Goal: Complete application form

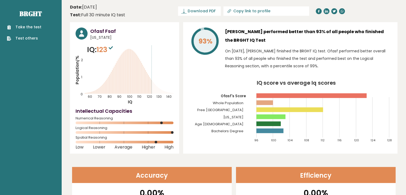
click at [35, 29] on link "Take the test" at bounding box center [24, 27] width 34 height 6
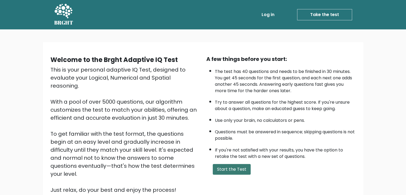
click at [233, 168] on button "Start the Test" at bounding box center [232, 169] width 38 height 11
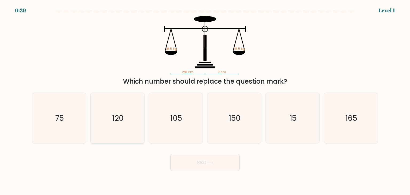
click at [133, 120] on icon "120" at bounding box center [117, 118] width 50 height 50
click at [205, 100] on input "b. 120" at bounding box center [205, 98] width 0 height 3
radio input "true"
click at [196, 160] on button "Next" at bounding box center [204, 162] width 69 height 17
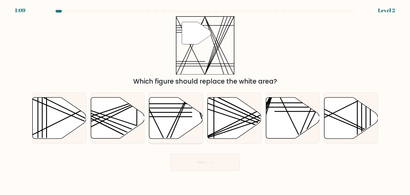
click at [186, 120] on icon at bounding box center [176, 117] width 54 height 41
click at [205, 100] on input "c." at bounding box center [205, 98] width 0 height 3
radio input "true"
click at [216, 159] on button "Next" at bounding box center [204, 162] width 69 height 17
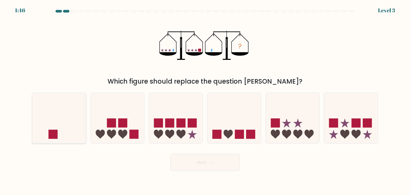
click at [72, 121] on icon at bounding box center [59, 118] width 54 height 44
click at [205, 100] on input "a." at bounding box center [205, 98] width 0 height 3
radio input "true"
click at [222, 162] on button "Next" at bounding box center [204, 162] width 69 height 17
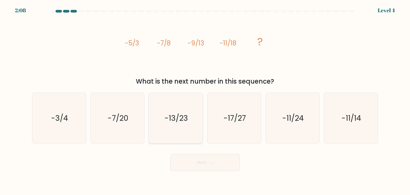
click at [182, 116] on text "-13/23" at bounding box center [176, 118] width 23 height 11
click at [205, 100] on input "c. -13/23" at bounding box center [205, 98] width 0 height 3
radio input "true"
click at [208, 166] on button "Next" at bounding box center [204, 162] width 69 height 17
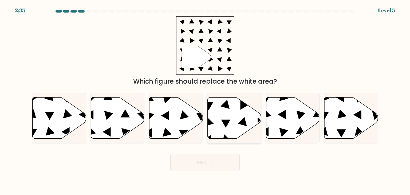
click at [244, 126] on icon at bounding box center [235, 117] width 54 height 41
click at [205, 100] on input "d." at bounding box center [205, 98] width 0 height 3
radio input "true"
click at [228, 157] on button "Next" at bounding box center [204, 162] width 69 height 17
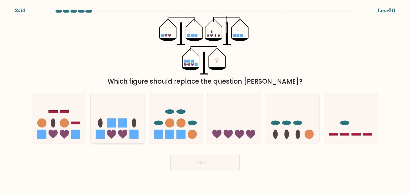
click at [94, 102] on icon at bounding box center [118, 118] width 54 height 44
click at [205, 100] on input "b." at bounding box center [205, 98] width 0 height 3
radio input "true"
click at [218, 170] on button "Next" at bounding box center [204, 162] width 69 height 17
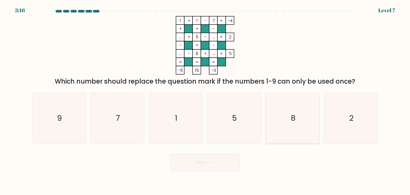
drag, startPoint x: 345, startPoint y: 109, endPoint x: 281, endPoint y: 139, distance: 70.6
click at [345, 109] on icon "2" at bounding box center [351, 118] width 50 height 50
click at [205, 100] on input "f. 2" at bounding box center [205, 98] width 0 height 3
radio input "true"
click at [206, 163] on button "Next" at bounding box center [204, 162] width 69 height 17
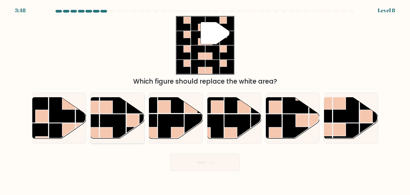
click at [101, 114] on rect at bounding box center [113, 127] width 26 height 26
click at [205, 100] on input "b." at bounding box center [205, 98] width 0 height 3
radio input "true"
click at [208, 165] on button "Next" at bounding box center [204, 162] width 69 height 17
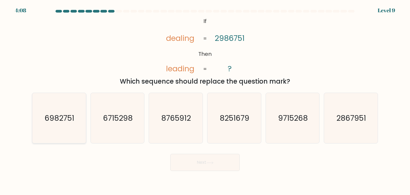
click at [59, 114] on text "6982751" at bounding box center [60, 118] width 30 height 11
click at [205, 100] on input "a. 6982751" at bounding box center [205, 98] width 0 height 3
radio input "true"
click at [225, 166] on button "Next" at bounding box center [204, 162] width 69 height 17
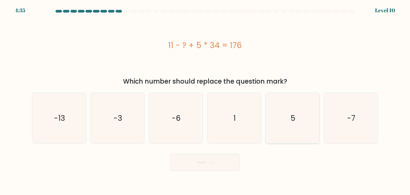
click at [290, 119] on icon "5" at bounding box center [292, 118] width 50 height 50
click at [205, 100] on input "e. 5" at bounding box center [205, 98] width 0 height 3
radio input "true"
click at [221, 163] on button "Next" at bounding box center [204, 162] width 69 height 17
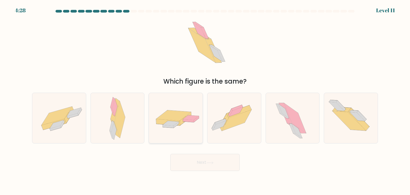
click at [180, 131] on div at bounding box center [176, 118] width 54 height 51
click at [205, 100] on input "c." at bounding box center [205, 98] width 0 height 3
radio input "true"
click at [198, 168] on button "Next" at bounding box center [204, 162] width 69 height 17
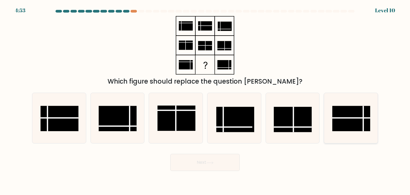
click at [356, 121] on rect at bounding box center [351, 118] width 38 height 25
click at [205, 100] on input "f." at bounding box center [205, 98] width 0 height 3
radio input "true"
click at [231, 163] on button "Next" at bounding box center [204, 162] width 69 height 17
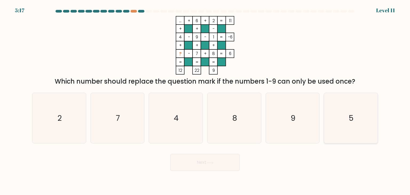
click at [332, 104] on icon "5" at bounding box center [351, 118] width 50 height 50
click at [205, 100] on input "f. 5" at bounding box center [205, 98] width 0 height 3
radio input "true"
click at [205, 162] on button "Next" at bounding box center [204, 162] width 69 height 17
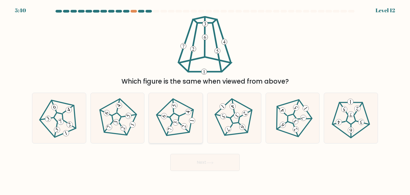
click at [191, 119] on 538 at bounding box center [192, 120] width 7 height 7
click at [205, 100] on input "c." at bounding box center [205, 98] width 0 height 3
radio input "true"
drag, startPoint x: 196, startPoint y: 162, endPoint x: 270, endPoint y: 36, distance: 146.5
click at [270, 36] on form at bounding box center [205, 90] width 410 height 161
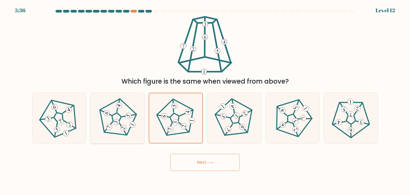
click at [120, 120] on 191 at bounding box center [116, 117] width 12 height 12
click at [205, 100] on input "b." at bounding box center [205, 98] width 0 height 3
radio input "true"
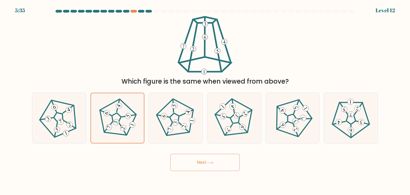
click at [186, 158] on button "Next" at bounding box center [204, 162] width 69 height 17
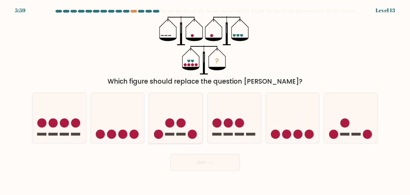
click at [169, 133] on rect at bounding box center [169, 134] width 9 height 3
click at [205, 100] on input "c." at bounding box center [205, 98] width 0 height 3
radio input "true"
click at [190, 164] on button "Next" at bounding box center [204, 162] width 69 height 17
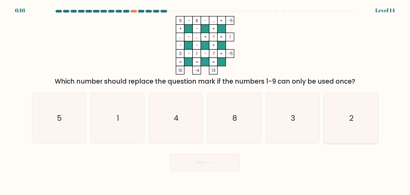
click at [367, 121] on icon "2" at bounding box center [351, 118] width 50 height 50
click at [205, 100] on input "f. 2" at bounding box center [205, 98] width 0 height 3
radio input "true"
click at [202, 162] on button "Next" at bounding box center [204, 162] width 69 height 17
click at [196, 164] on button "Next" at bounding box center [204, 162] width 69 height 17
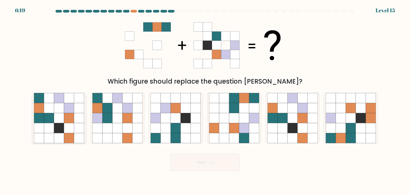
click at [54, 104] on icon at bounding box center [49, 108] width 10 height 10
click at [205, 100] on input "a." at bounding box center [205, 98] width 0 height 3
radio input "true"
click at [191, 161] on button "Next" at bounding box center [204, 162] width 69 height 17
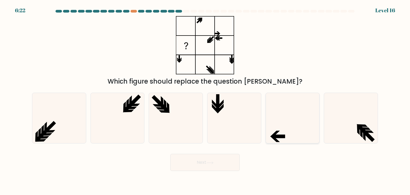
click at [294, 133] on icon at bounding box center [292, 118] width 50 height 50
click at [205, 100] on input "e." at bounding box center [205, 98] width 0 height 3
radio input "true"
click at [179, 159] on button "Next" at bounding box center [204, 162] width 69 height 17
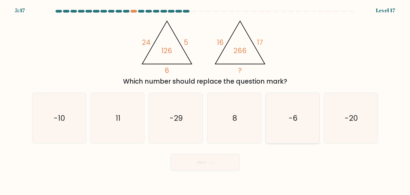
click at [280, 120] on icon "-6" at bounding box center [292, 118] width 50 height 50
click at [205, 100] on input "e. -6" at bounding box center [205, 98] width 0 height 3
radio input "true"
click at [217, 161] on button "Next" at bounding box center [204, 162] width 69 height 17
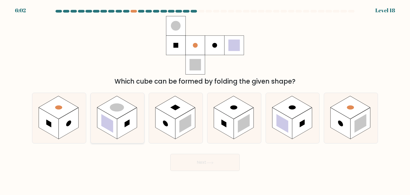
click at [123, 113] on rect at bounding box center [117, 107] width 40 height 23
click at [205, 100] on input "b." at bounding box center [205, 98] width 0 height 3
radio input "true"
click at [184, 157] on button "Next" at bounding box center [204, 162] width 69 height 17
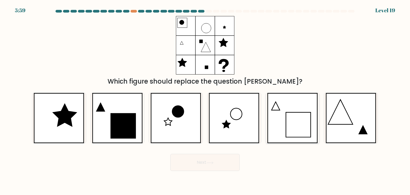
click at [283, 107] on icon at bounding box center [292, 118] width 51 height 50
click at [205, 100] on input "e." at bounding box center [205, 98] width 0 height 3
radio input "true"
click at [226, 158] on button "Next" at bounding box center [204, 162] width 69 height 17
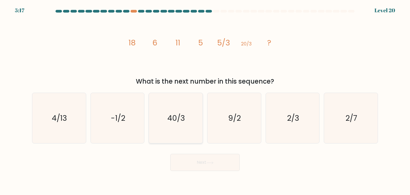
click at [165, 126] on icon "40/3" at bounding box center [176, 118] width 50 height 50
click at [205, 100] on input "c. 40/3" at bounding box center [205, 98] width 0 height 3
radio input "true"
click at [195, 164] on button "Next" at bounding box center [204, 162] width 69 height 17
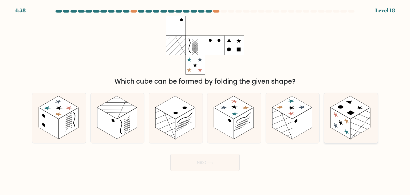
click at [362, 125] on rect at bounding box center [360, 123] width 20 height 31
click at [205, 100] on input "f." at bounding box center [205, 98] width 0 height 3
radio input "true"
click at [224, 162] on button "Next" at bounding box center [204, 162] width 69 height 17
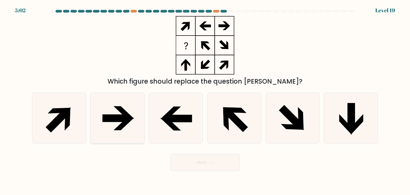
click at [119, 128] on icon at bounding box center [123, 124] width 21 height 13
click at [205, 100] on input "b." at bounding box center [205, 98] width 0 height 3
radio input "true"
click at [201, 165] on button "Next" at bounding box center [204, 162] width 69 height 17
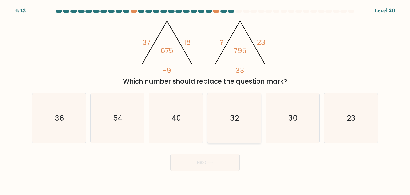
click at [255, 100] on icon "32" at bounding box center [234, 118] width 50 height 50
click at [205, 100] on input "d. 32" at bounding box center [205, 98] width 0 height 3
radio input "true"
click at [224, 162] on button "Next" at bounding box center [204, 162] width 69 height 17
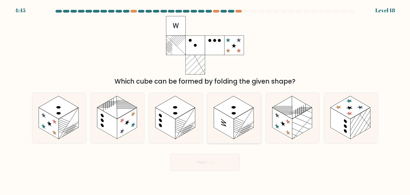
click at [220, 108] on rect at bounding box center [234, 107] width 40 height 23
click at [205, 100] on input "d." at bounding box center [205, 98] width 0 height 3
radio input "true"
drag, startPoint x: 223, startPoint y: 168, endPoint x: 218, endPoint y: 168, distance: 5.1
click at [219, 168] on button "Next" at bounding box center [204, 162] width 69 height 17
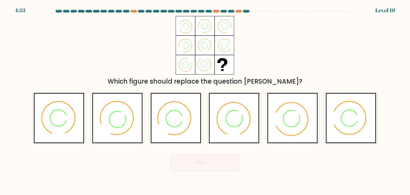
click at [356, 117] on icon at bounding box center [356, 118] width 8 height 8
click at [205, 100] on input "f." at bounding box center [205, 98] width 0 height 3
radio input "true"
click at [225, 156] on button "Next" at bounding box center [204, 162] width 69 height 17
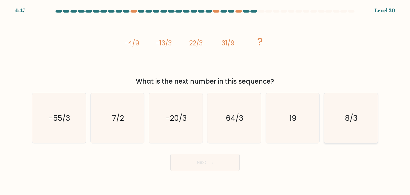
click at [345, 124] on icon "8/3" at bounding box center [351, 118] width 50 height 50
click at [205, 100] on input "f. 8/3" at bounding box center [205, 98] width 0 height 3
radio input "true"
click at [137, 126] on icon "7/2" at bounding box center [117, 118] width 50 height 50
click at [205, 100] on input "b. 7/2" at bounding box center [205, 98] width 0 height 3
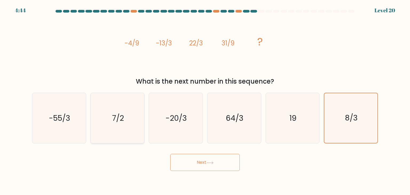
radio input "true"
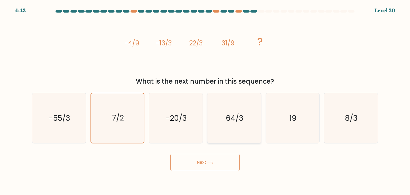
click at [218, 121] on icon "64/3" at bounding box center [234, 118] width 50 height 50
click at [205, 100] on input "d. 64/3" at bounding box center [205, 98] width 0 height 3
radio input "true"
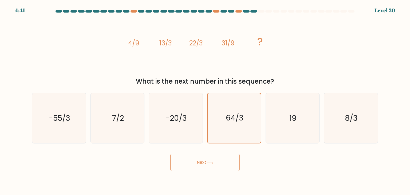
click at [218, 156] on button "Next" at bounding box center [204, 162] width 69 height 17
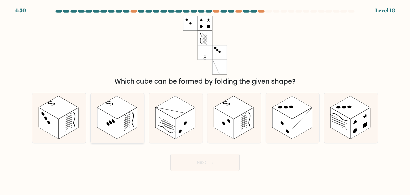
click at [125, 132] on rect at bounding box center [127, 123] width 20 height 31
click at [205, 100] on input "b." at bounding box center [205, 98] width 0 height 3
radio input "true"
click at [178, 156] on button "Next" at bounding box center [204, 162] width 69 height 17
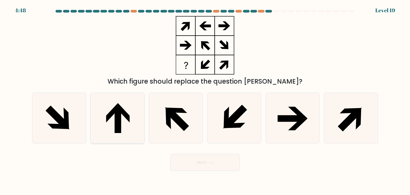
click at [119, 99] on icon at bounding box center [117, 118] width 50 height 50
click at [205, 99] on input "b." at bounding box center [205, 98] width 0 height 3
radio input "true"
click at [207, 161] on button "Next" at bounding box center [204, 162] width 69 height 17
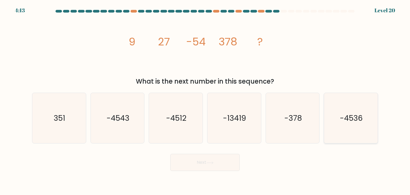
click at [339, 118] on icon "-4536" at bounding box center [351, 118] width 50 height 50
click at [205, 100] on input "f. -4536" at bounding box center [205, 98] width 0 height 3
radio input "true"
click at [217, 158] on button "Next" at bounding box center [204, 162] width 69 height 17
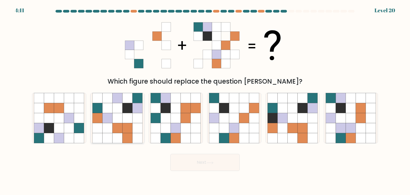
click at [115, 123] on icon at bounding box center [117, 128] width 10 height 10
click at [205, 100] on input "b." at bounding box center [205, 98] width 0 height 3
radio input "true"
click at [208, 166] on button "Next" at bounding box center [204, 162] width 69 height 17
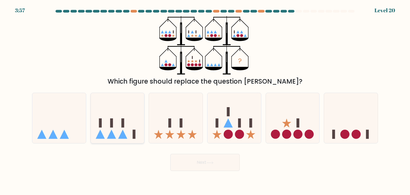
click at [127, 116] on icon at bounding box center [118, 118] width 54 height 44
click at [205, 100] on input "b." at bounding box center [205, 98] width 0 height 3
radio input "true"
click at [208, 162] on icon at bounding box center [209, 162] width 7 height 3
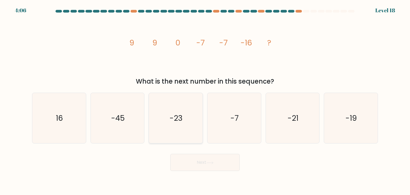
click at [164, 130] on icon "-23" at bounding box center [176, 118] width 50 height 50
click at [205, 100] on input "c. -23" at bounding box center [205, 98] width 0 height 3
radio input "true"
click at [199, 166] on button "Next" at bounding box center [204, 162] width 69 height 17
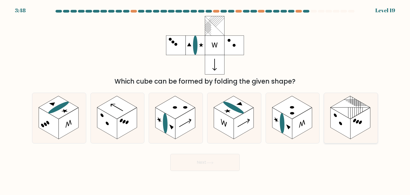
click at [366, 110] on rect at bounding box center [360, 123] width 20 height 31
click at [205, 100] on input "f." at bounding box center [205, 98] width 0 height 3
radio input "true"
click at [223, 161] on button "Next" at bounding box center [204, 162] width 69 height 17
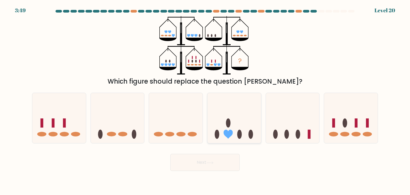
click at [233, 98] on icon at bounding box center [234, 118] width 54 height 44
click at [205, 98] on input "d." at bounding box center [205, 98] width 0 height 3
radio input "true"
click at [230, 163] on button "Next" at bounding box center [204, 162] width 69 height 17
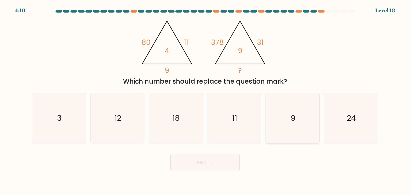
click at [306, 123] on icon "9" at bounding box center [292, 118] width 50 height 50
click at [205, 100] on input "e. 9" at bounding box center [205, 98] width 0 height 3
radio input "true"
click at [222, 159] on button "Next" at bounding box center [204, 162] width 69 height 17
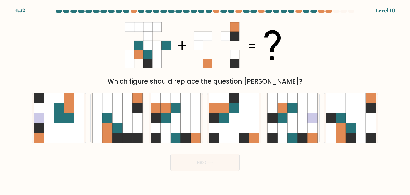
click at [321, 13] on div at bounding box center [205, 12] width 352 height 5
click at [147, 110] on div "c." at bounding box center [176, 118] width 58 height 51
click at [154, 115] on icon at bounding box center [156, 118] width 10 height 10
click at [205, 100] on input "c." at bounding box center [205, 98] width 0 height 3
radio input "true"
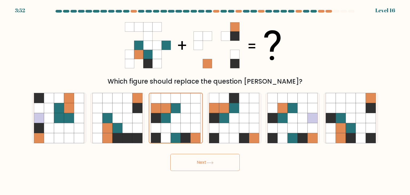
click at [208, 165] on button "Next" at bounding box center [204, 162] width 69 height 17
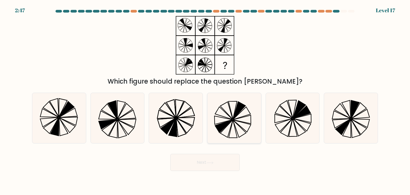
click at [227, 119] on icon at bounding box center [234, 118] width 50 height 50
click at [205, 100] on input "d." at bounding box center [205, 98] width 0 height 3
radio input "true"
click at [129, 131] on icon at bounding box center [117, 118] width 50 height 50
click at [205, 100] on input "b." at bounding box center [205, 98] width 0 height 3
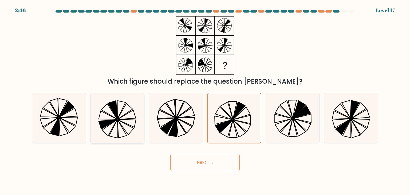
radio input "true"
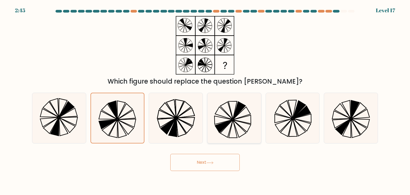
click at [228, 113] on icon at bounding box center [234, 118] width 50 height 50
click at [205, 100] on input "d." at bounding box center [205, 98] width 0 height 3
radio input "true"
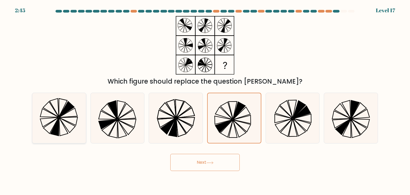
click at [68, 120] on icon at bounding box center [59, 118] width 50 height 50
click at [205, 100] on input "a." at bounding box center [205, 98] width 0 height 3
radio input "true"
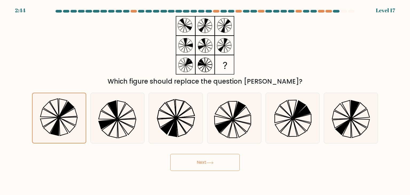
drag, startPoint x: 204, startPoint y: 172, endPoint x: 204, endPoint y: 165, distance: 7.2
click at [204, 172] on body "2:44 Level 17" at bounding box center [205, 97] width 410 height 195
click at [204, 164] on button "Next" at bounding box center [204, 162] width 69 height 17
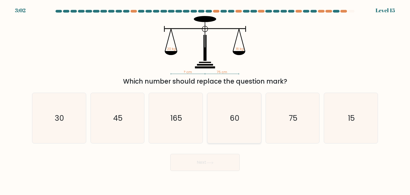
click at [250, 121] on icon "60" at bounding box center [234, 118] width 50 height 50
click at [205, 100] on input "d. 60" at bounding box center [205, 98] width 0 height 3
radio input "true"
click at [215, 165] on button "Next" at bounding box center [204, 162] width 69 height 17
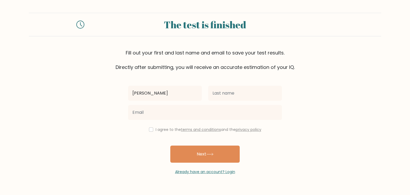
type input "papuna"
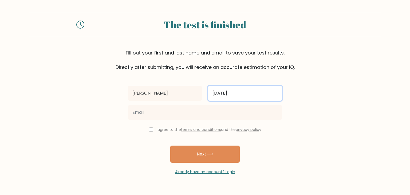
type input "magh"
click at [170, 145] on button "Next" at bounding box center [204, 153] width 69 height 17
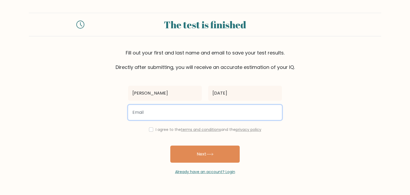
click at [229, 112] on input "email" at bounding box center [205, 112] width 154 height 15
type input "pmagh21@freeuni.edu.ge"
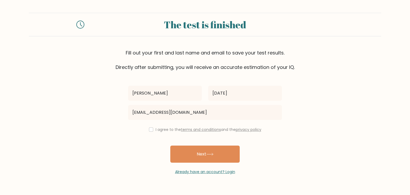
click at [153, 129] on div "I agree to the terms and conditions and the privacy policy" at bounding box center [205, 129] width 160 height 6
click at [149, 128] on input "checkbox" at bounding box center [151, 129] width 4 height 4
checkbox input "true"
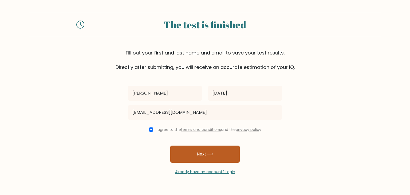
click at [195, 153] on button "Next" at bounding box center [204, 153] width 69 height 17
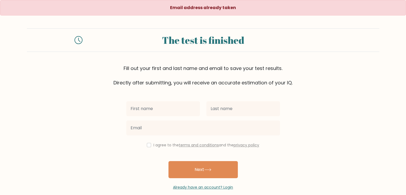
click at [169, 106] on input "text" at bounding box center [163, 108] width 74 height 15
type input "[PERSON_NAME]"
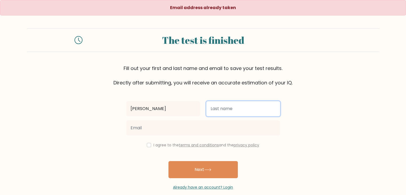
click at [222, 109] on input "text" at bounding box center [243, 108] width 74 height 15
type input "maghlakelidze"
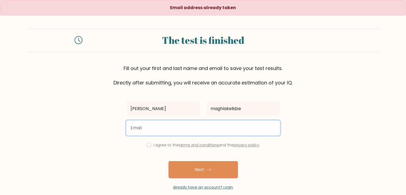
click at [180, 126] on input "email" at bounding box center [203, 127] width 154 height 15
type input "[PERSON_NAME][EMAIL_ADDRESS][DOMAIN_NAME]"
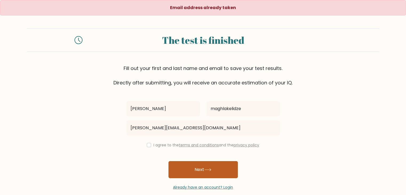
click at [195, 168] on button "Next" at bounding box center [202, 169] width 69 height 17
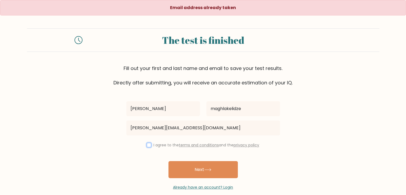
click at [149, 146] on input "checkbox" at bounding box center [149, 145] width 4 height 4
checkbox input "true"
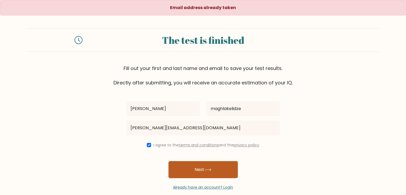
click at [194, 167] on button "Next" at bounding box center [202, 169] width 69 height 17
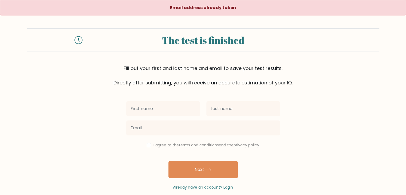
type input "[PERSON_NAME]"
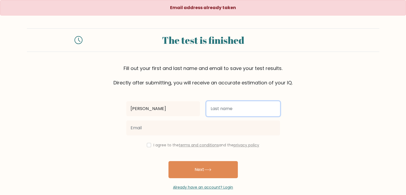
click at [228, 105] on input "text" at bounding box center [243, 108] width 74 height 15
type input "maghlakelidze"
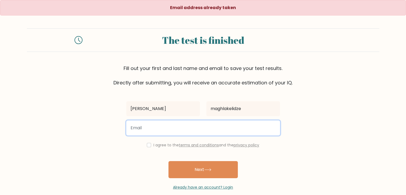
click at [129, 129] on input "email" at bounding box center [203, 127] width 154 height 15
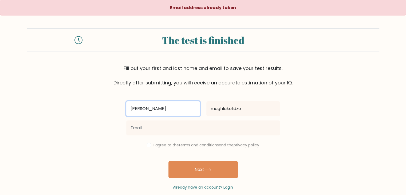
click at [169, 113] on input "[PERSON_NAME]" at bounding box center [163, 108] width 74 height 15
type input "p"
type input "jafa"
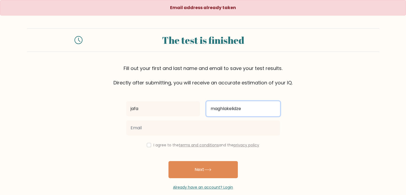
click at [249, 102] on input "maghlakelidze" at bounding box center [243, 108] width 74 height 15
type input "m"
type input "jidaf"
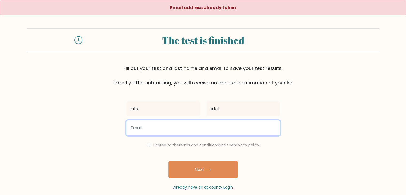
click at [190, 122] on input "email" at bounding box center [203, 127] width 154 height 15
type input "[DOMAIN_NAME]"
click at [168, 161] on button "Next" at bounding box center [202, 169] width 69 height 17
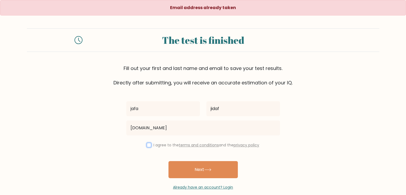
click at [148, 145] on input "checkbox" at bounding box center [149, 145] width 4 height 4
checkbox input "true"
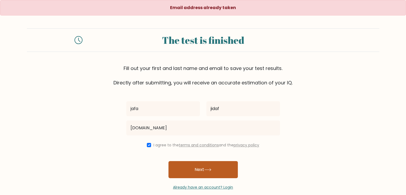
click at [184, 167] on button "Next" at bounding box center [202, 169] width 69 height 17
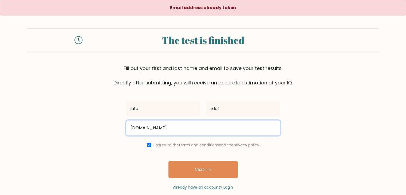
click at [191, 129] on input "alex.morran92gmail.com" at bounding box center [203, 127] width 154 height 15
drag, startPoint x: 194, startPoint y: 129, endPoint x: 123, endPoint y: 125, distance: 71.7
click at [123, 125] on form "The test is finished Fill out your first and last name and email to save your t…" at bounding box center [203, 109] width 406 height 162
click at [184, 131] on input "lorktipanidze.tamtayahoo.com" at bounding box center [203, 127] width 154 height 15
click at [174, 130] on input "lorktipanidze.tamtayahoo.com" at bounding box center [203, 127] width 154 height 15
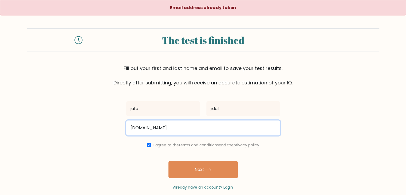
click at [165, 128] on input "lorktipanidze.tamtayahoo.com" at bounding box center [203, 127] width 154 height 15
click at [172, 128] on input "lorktipanidze.tamtayahoo.com" at bounding box center [203, 127] width 154 height 15
paste input "@"
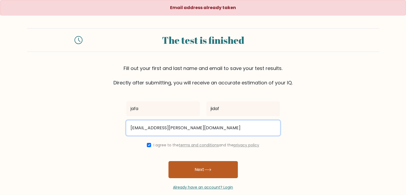
type input "lorktipanidze.tamta@yahoo.com"
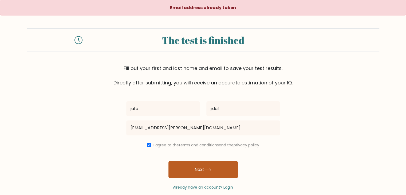
click at [188, 171] on button "Next" at bounding box center [202, 169] width 69 height 17
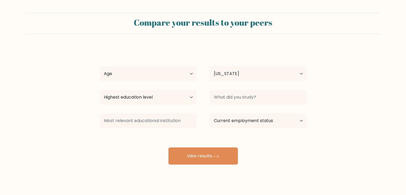
select select "GE"
drag, startPoint x: 160, startPoint y: 99, endPoint x: 159, endPoint y: 96, distance: 3.1
click at [160, 99] on select "Highest education level No schooling Primary Lower Secondary Upper Secondary Oc…" at bounding box center [148, 97] width 97 height 15
drag, startPoint x: 156, startPoint y: 73, endPoint x: 156, endPoint y: 79, distance: 5.9
click at [156, 73] on select "Age Under 18 years old 18-24 years old 25-34 years old 35-44 years old 45-54 ye…" at bounding box center [148, 73] width 97 height 15
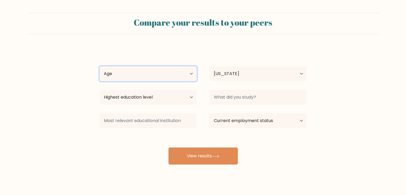
select select "25_34"
click at [100, 66] on select "Age Under 18 years old 18-24 years old 25-34 years old 35-44 years old 45-54 ye…" at bounding box center [148, 73] width 97 height 15
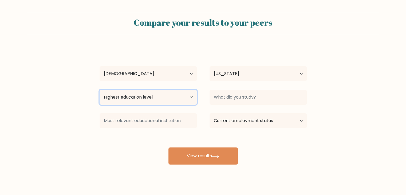
click at [142, 100] on select "Highest education level No schooling Primary Lower Secondary Upper Secondary Oc…" at bounding box center [148, 97] width 97 height 15
select select "bachelors_degree"
click at [100, 90] on select "Highest education level No schooling Primary Lower Secondary Upper Secondary Oc…" at bounding box center [148, 97] width 97 height 15
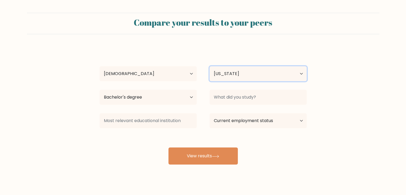
click at [286, 68] on select "Country Afghanistan Albania Algeria American Samoa Andorra Angola Anguilla Anta…" at bounding box center [258, 73] width 97 height 15
drag, startPoint x: 201, startPoint y: 50, endPoint x: 222, endPoint y: 68, distance: 27.5
click at [201, 50] on div "jafa jidaf Age Under 18 years old 18-24 years old 25-34 years old 35-44 years o…" at bounding box center [203, 105] width 214 height 117
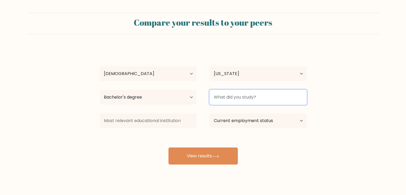
click at [234, 99] on input at bounding box center [258, 97] width 97 height 15
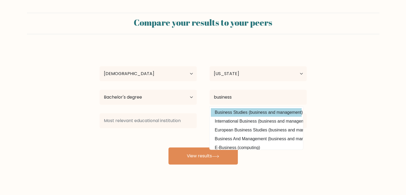
click at [258, 114] on option "Business Studies (business and management)" at bounding box center [256, 112] width 91 height 9
type input "Business Studies"
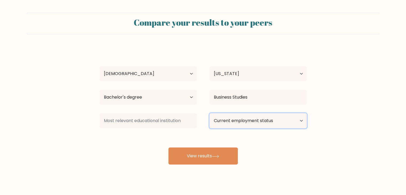
click at [244, 122] on select "Current employment status Employed Student Retired Other / prefer not to answer" at bounding box center [258, 120] width 97 height 15
select select "student"
click at [210, 113] on select "Current employment status Employed Student Retired Other / prefer not to answer" at bounding box center [258, 120] width 97 height 15
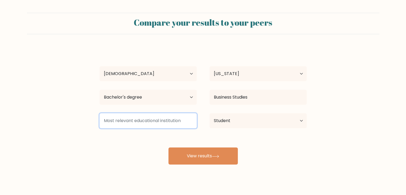
click at [130, 118] on input at bounding box center [148, 120] width 97 height 15
click at [170, 124] on input at bounding box center [148, 120] width 97 height 15
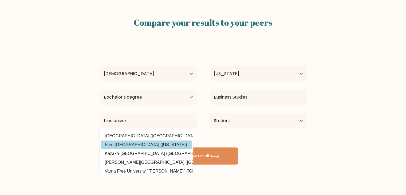
click at [158, 147] on option "Free University of Tbilisi (Georgia)" at bounding box center [146, 144] width 91 height 9
type input "Free University of Tbilisi"
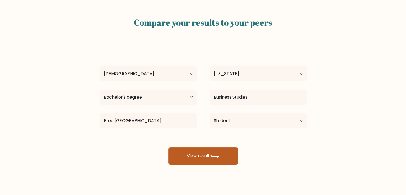
click at [215, 150] on button "View results" at bounding box center [202, 155] width 69 height 17
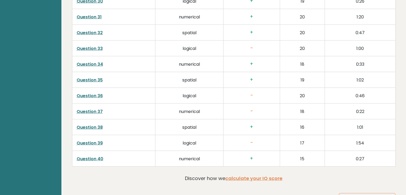
scroll to position [1335, 0]
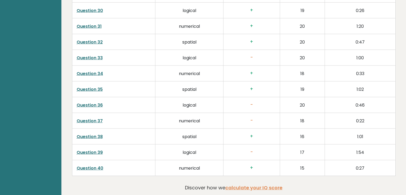
click at [97, 121] on link "Question 37" at bounding box center [90, 121] width 26 height 6
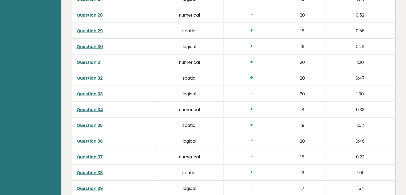
scroll to position [1388, 0]
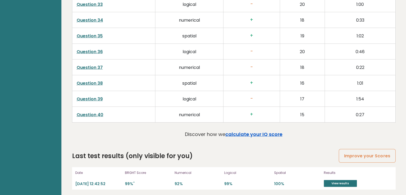
click at [262, 132] on link "calculate your IQ score" at bounding box center [253, 134] width 57 height 7
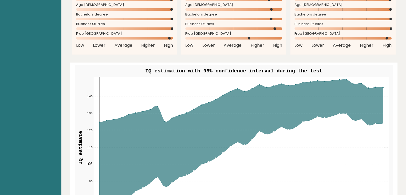
scroll to position [587, 0]
click at [345, 79] on rect at bounding box center [240, 148] width 295 height 142
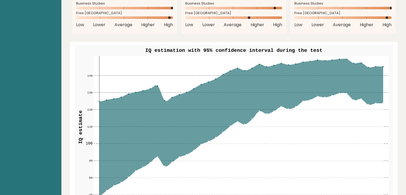
scroll to position [641, 0]
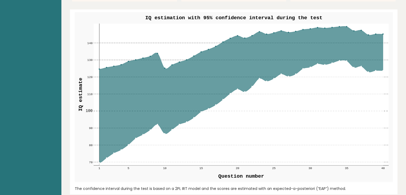
click at [362, 66] on icon at bounding box center [241, 112] width 284 height 105
click at [158, 125] on icon at bounding box center [241, 112] width 284 height 105
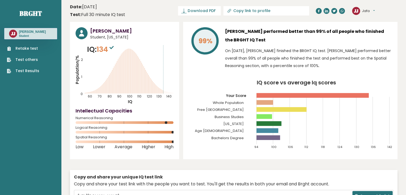
scroll to position [0, 0]
click at [112, 50] on sup at bounding box center [111, 47] width 7 height 7
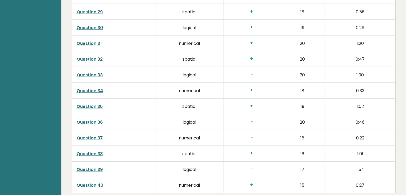
scroll to position [1335, 0]
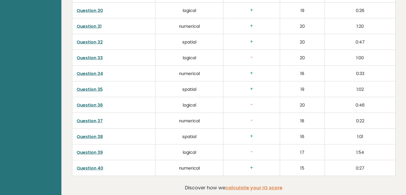
click at [282, 145] on td "17" at bounding box center [302, 152] width 45 height 16
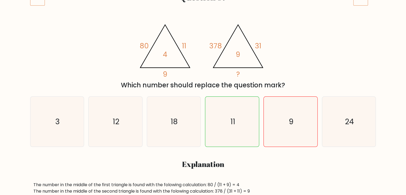
scroll to position [80, 0]
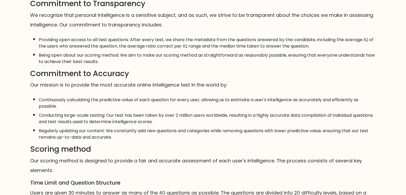
scroll to position [156, 0]
